Goal: Information Seeking & Learning: Learn about a topic

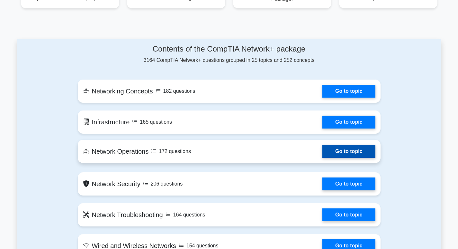
scroll to position [322, 0]
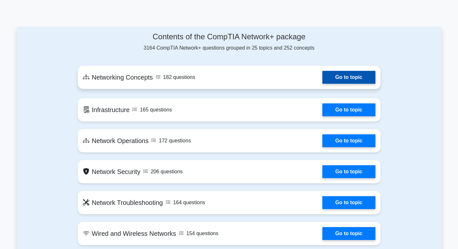
click at [357, 74] on link "Go to topic" at bounding box center [348, 77] width 53 height 13
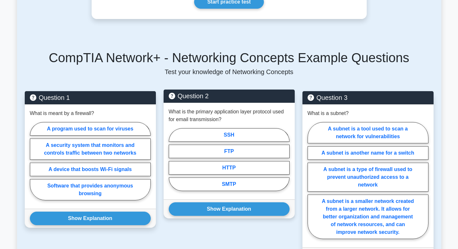
scroll to position [257, 0]
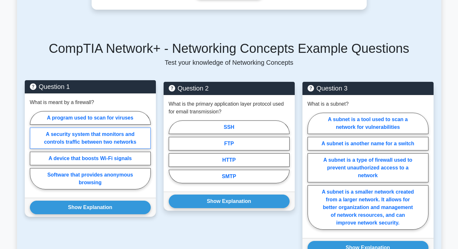
click at [85, 130] on label "A security system that monitors and controls traffic between two networks" at bounding box center [90, 137] width 121 height 21
click at [34, 150] on input "A security system that monitors and controls traffic between two networks" at bounding box center [32, 152] width 4 height 4
radio input "true"
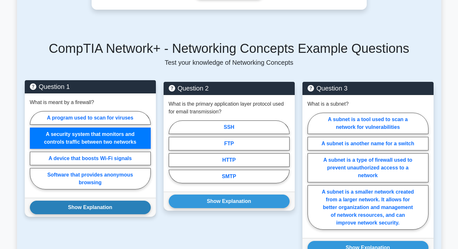
click at [111, 201] on button "Show Explanation" at bounding box center [90, 207] width 121 height 14
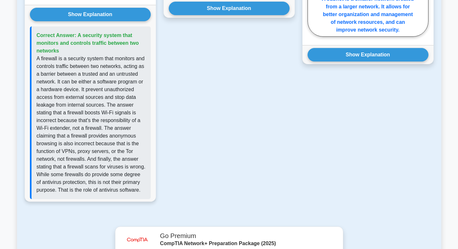
scroll to position [418, 0]
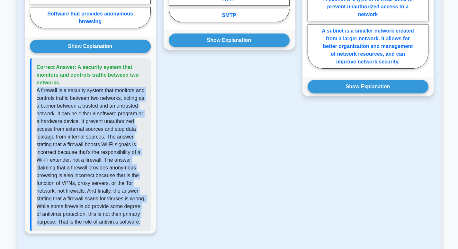
drag, startPoint x: 34, startPoint y: 83, endPoint x: 140, endPoint y: 218, distance: 172.0
click at [140, 218] on div "Correct Answer: A security system that monitors and controls traffic between tw…" at bounding box center [90, 144] width 121 height 172
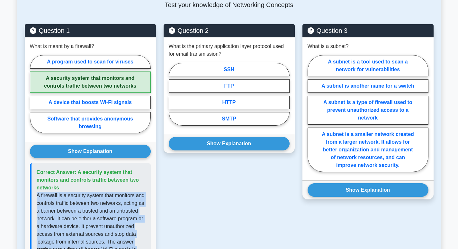
scroll to position [289, 0]
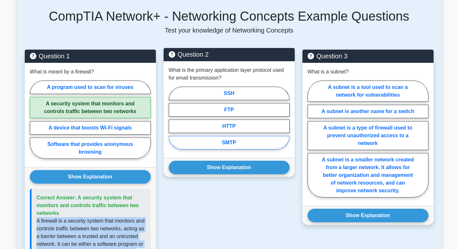
click at [238, 136] on label "SMTP" at bounding box center [229, 143] width 121 height 14
click at [173, 122] on input "SMTP" at bounding box center [171, 120] width 4 height 4
radio input "true"
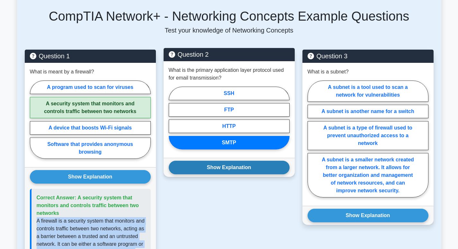
click at [239, 160] on button "Show Explanation" at bounding box center [229, 167] width 121 height 14
